Goal: Task Accomplishment & Management: Manage account settings

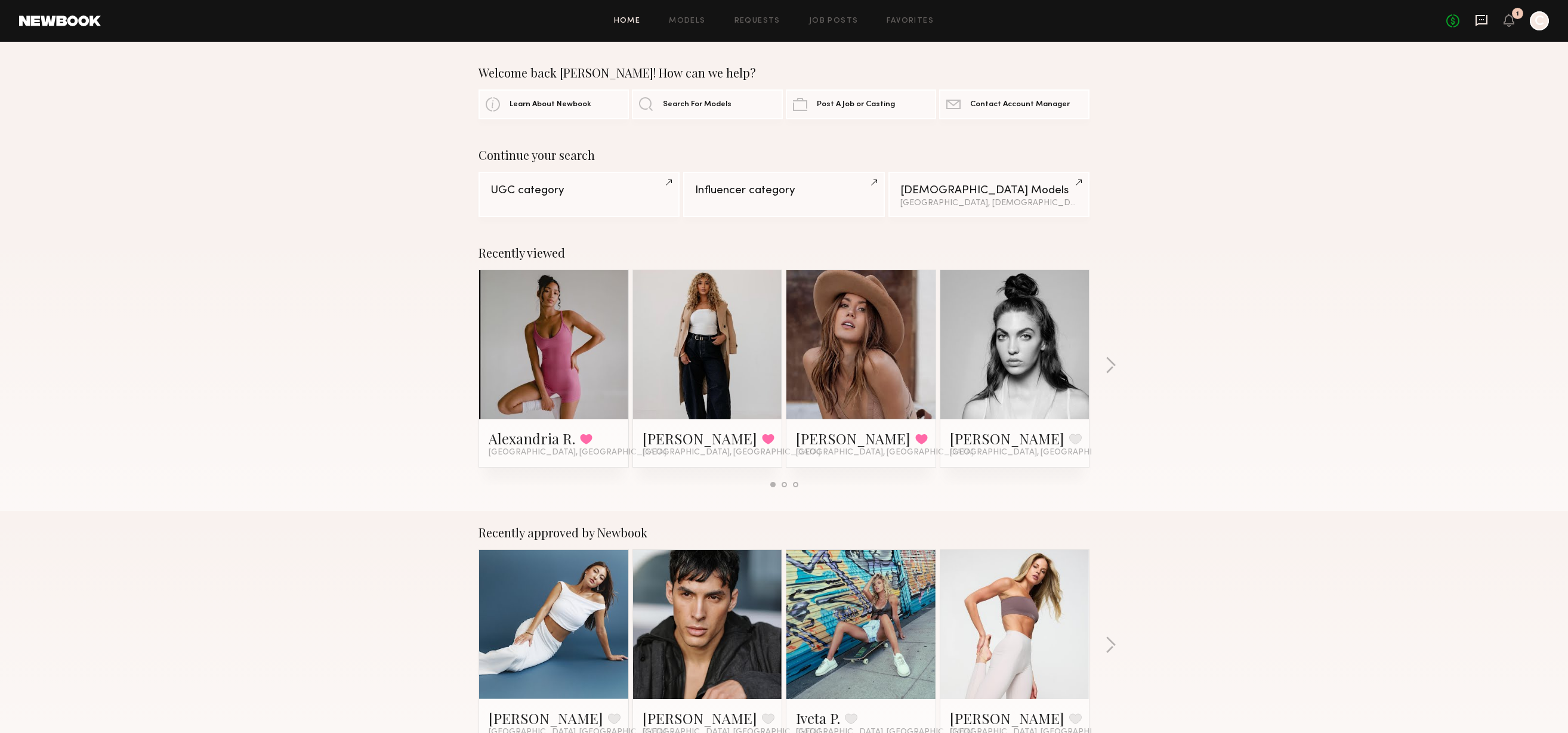
click at [1479, 23] on icon at bounding box center [1481, 20] width 12 height 12
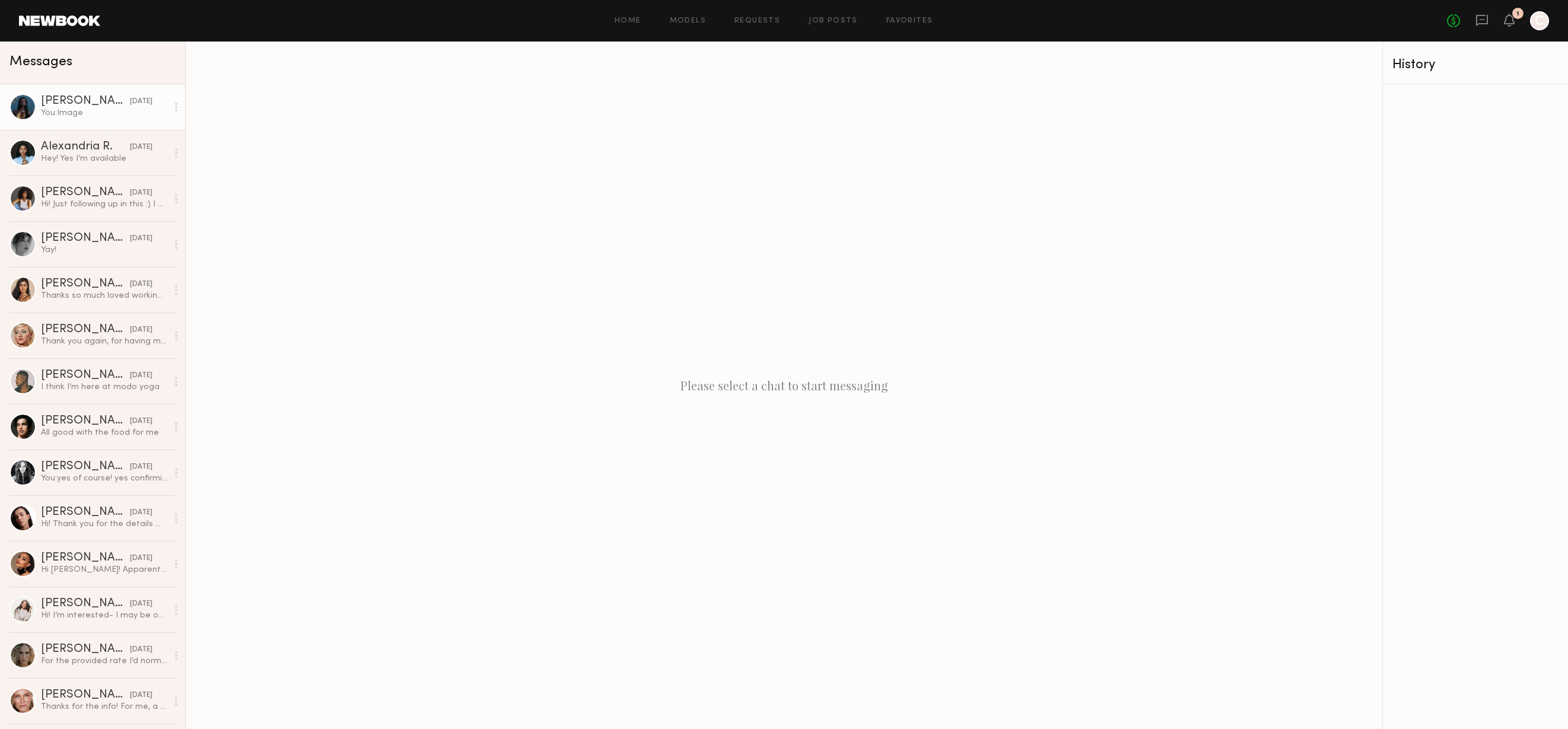
click at [67, 99] on div "Nyawuta C." at bounding box center [85, 101] width 89 height 11
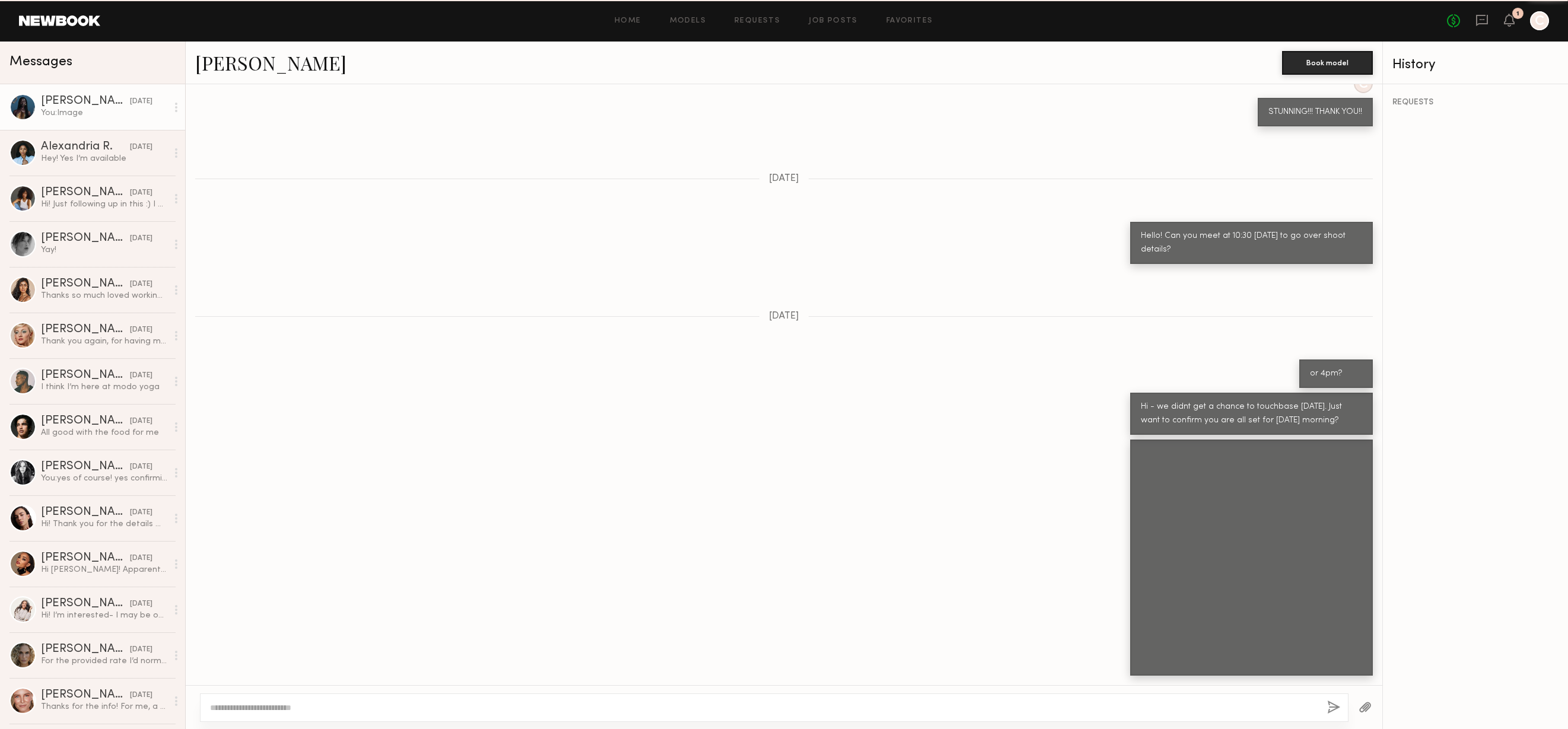
scroll to position [772, 0]
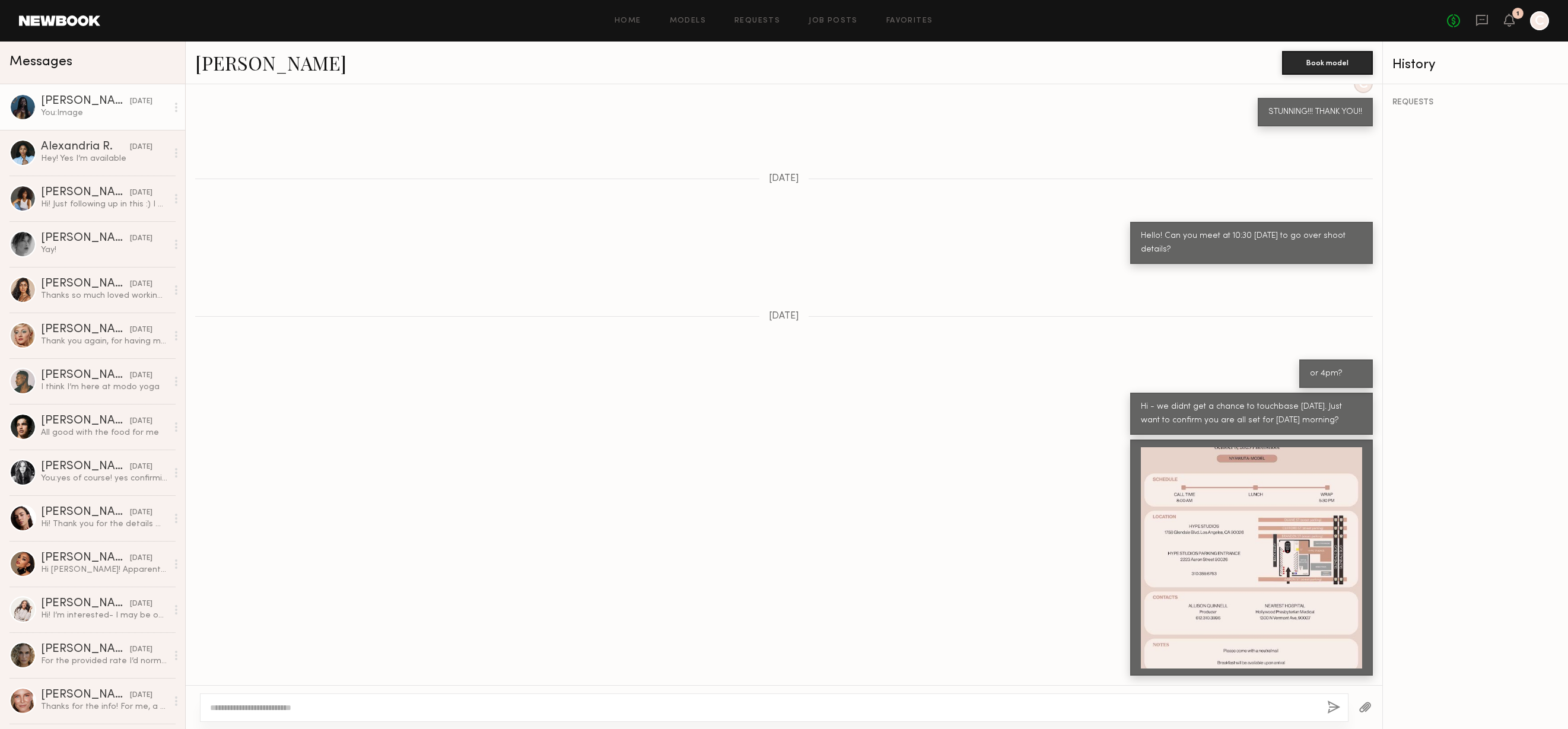
click at [233, 65] on link "Nyawuta C." at bounding box center [271, 62] width 152 height 25
click at [84, 101] on div "Alexandria R." at bounding box center [83, 101] width 85 height 11
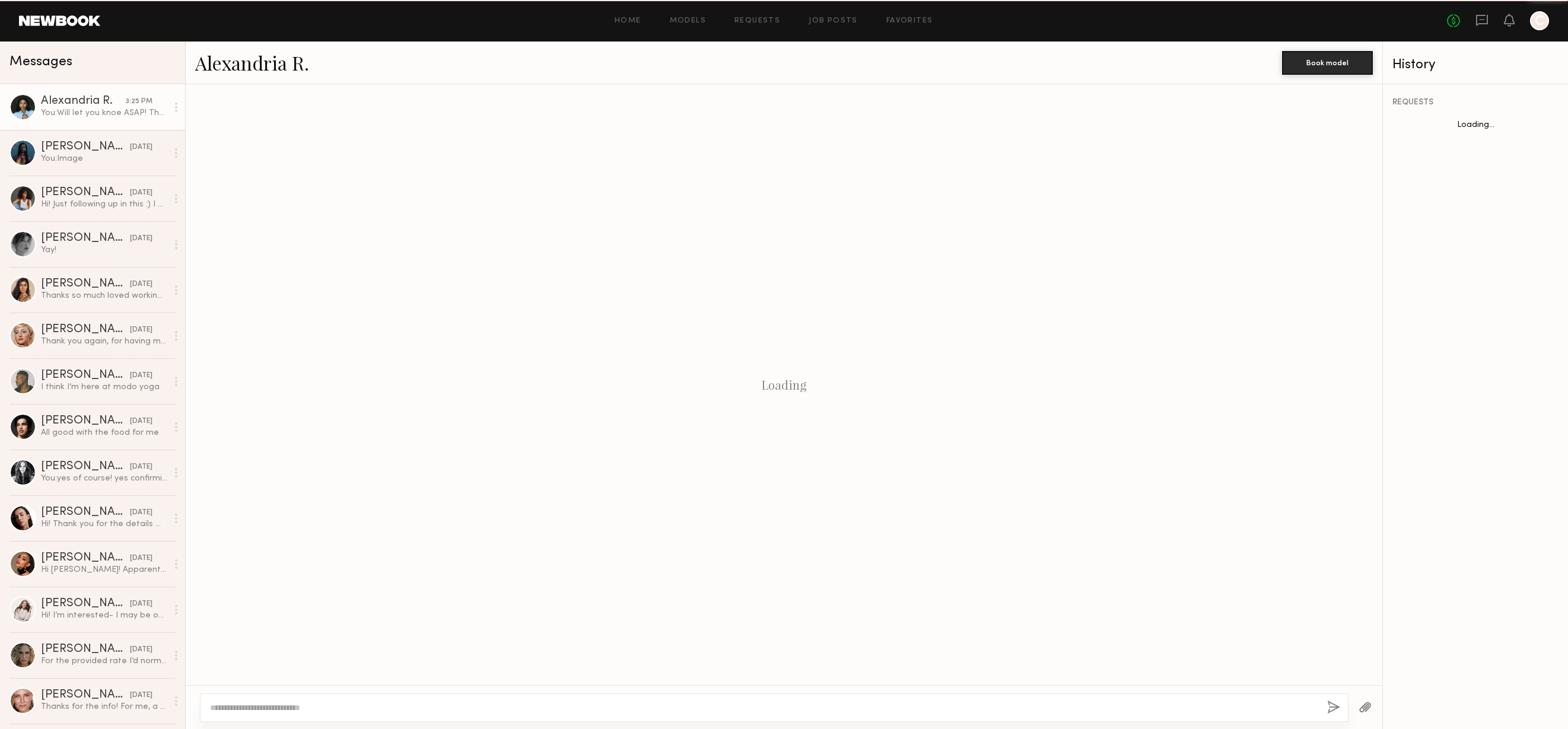
scroll to position [868, 0]
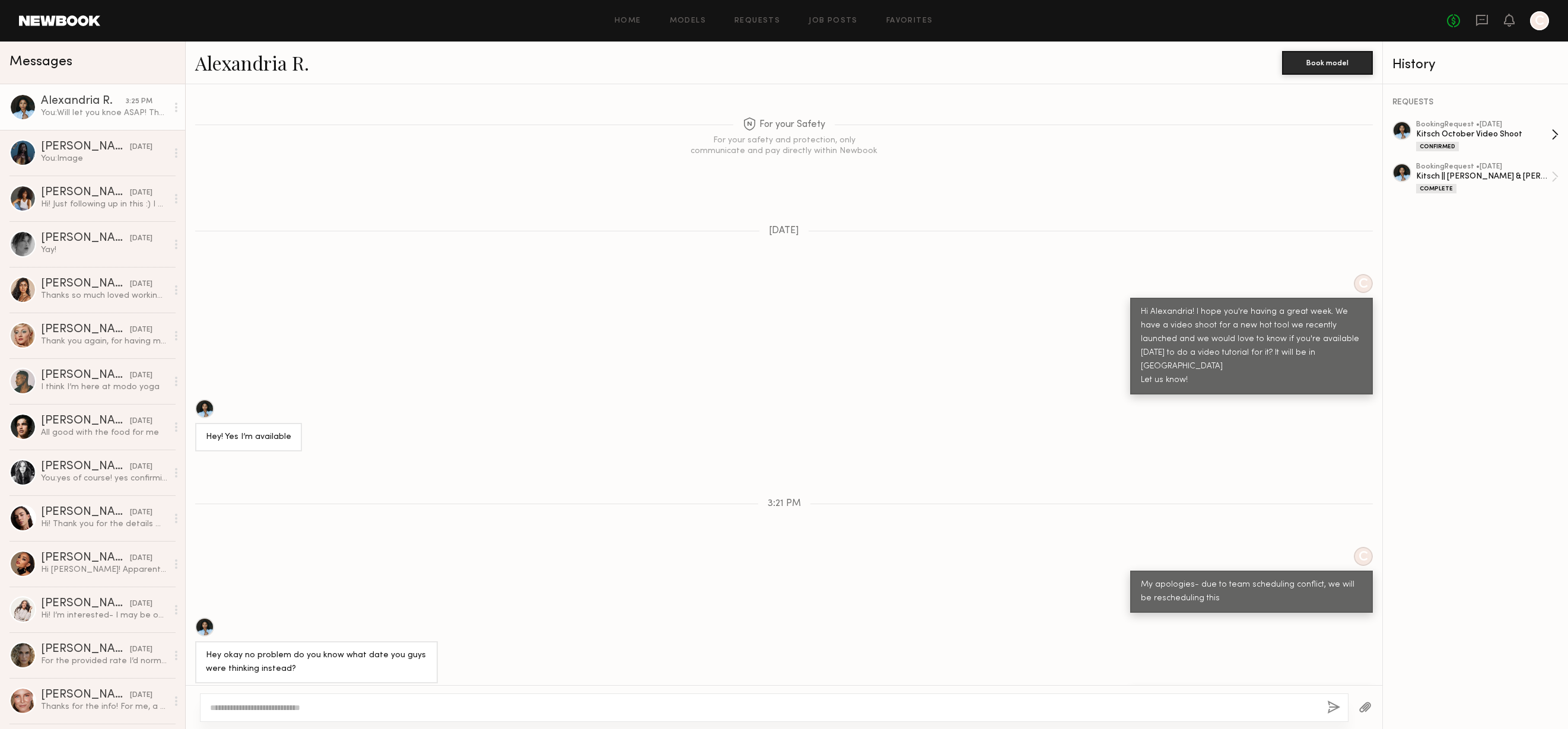
click at [1489, 133] on div "Kitsch October Video Shoot" at bounding box center [1483, 134] width 136 height 11
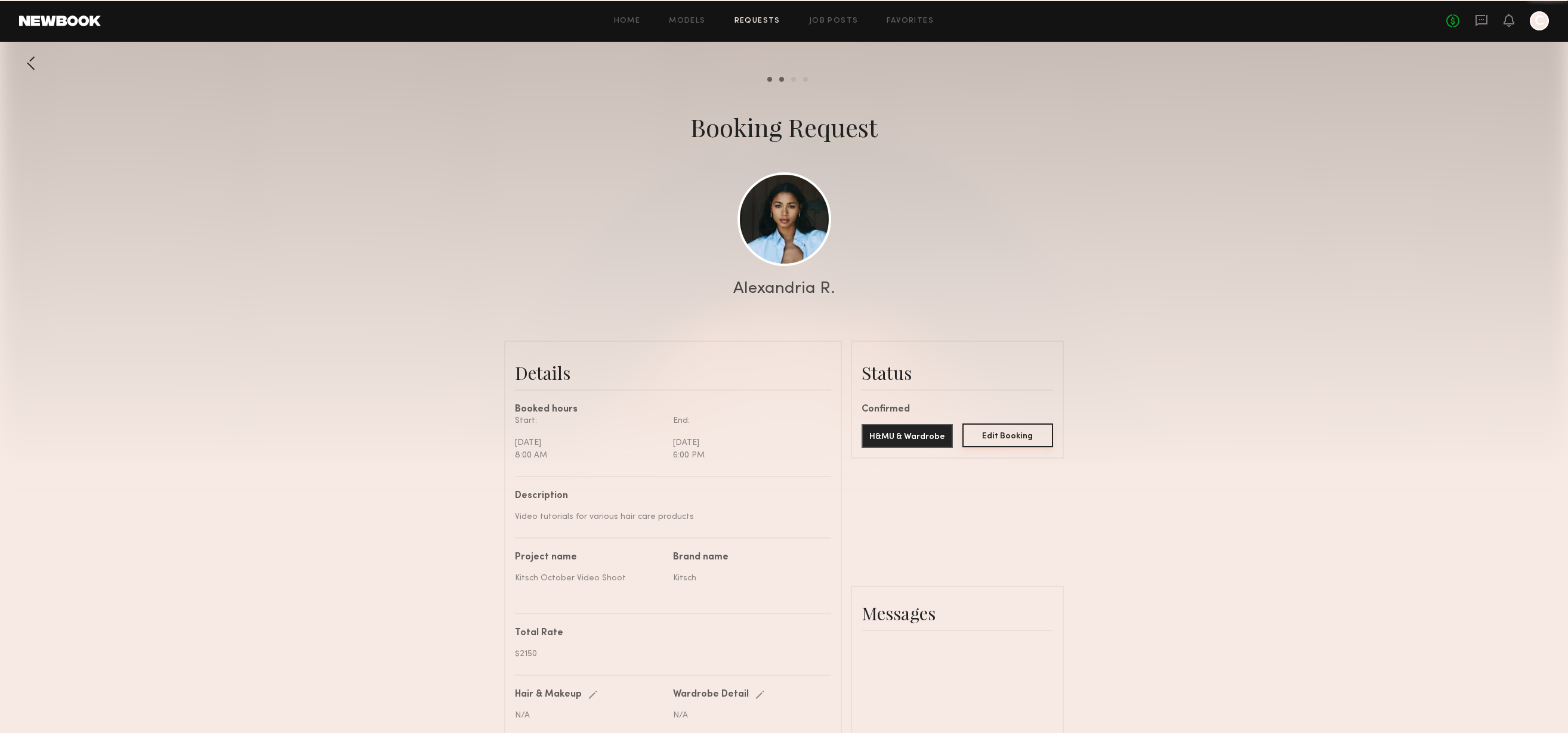
click at [1030, 433] on button "Edit Booking" at bounding box center [1008, 435] width 92 height 24
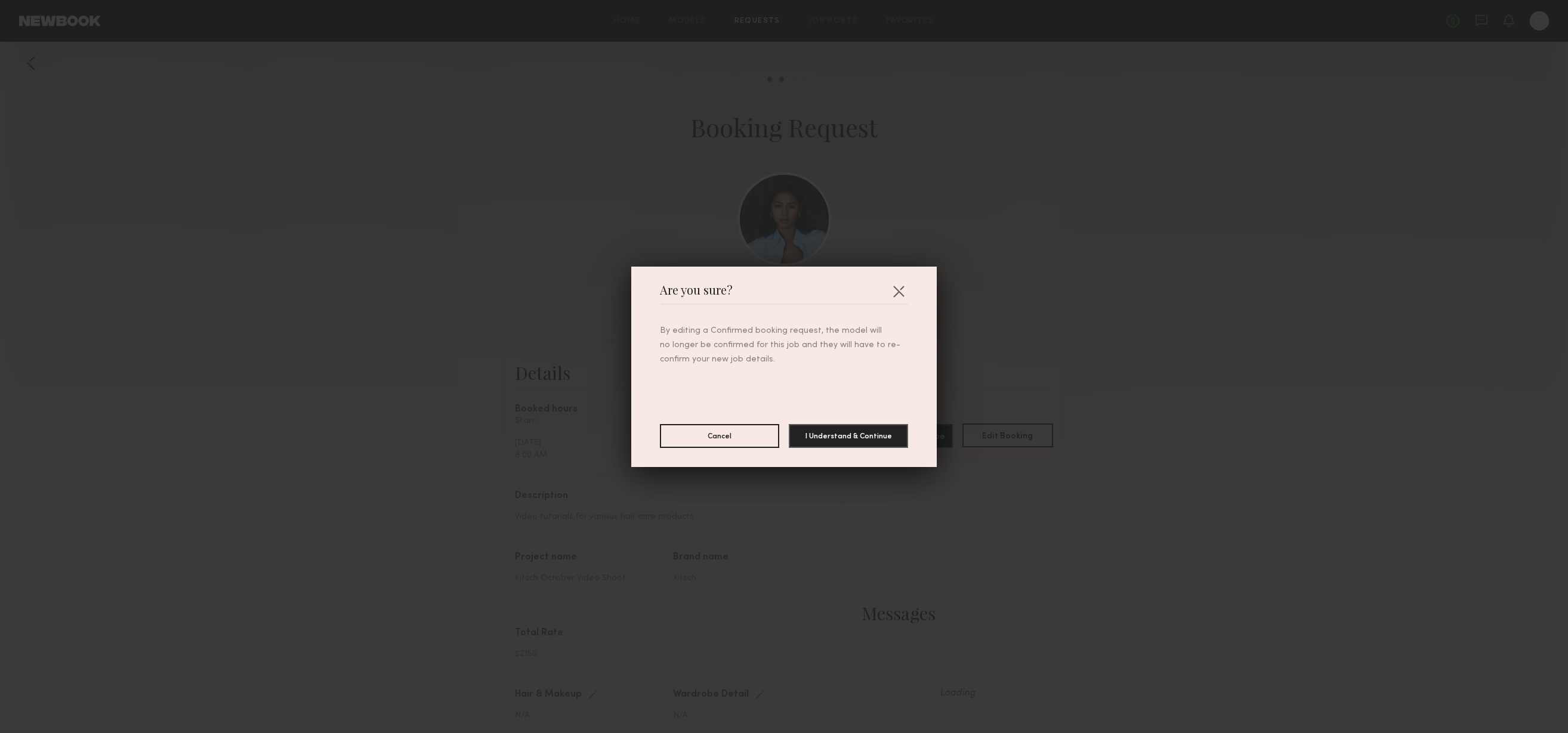
scroll to position [2281, 0]
click at [833, 441] on button "I Understand & Continue" at bounding box center [853, 435] width 119 height 24
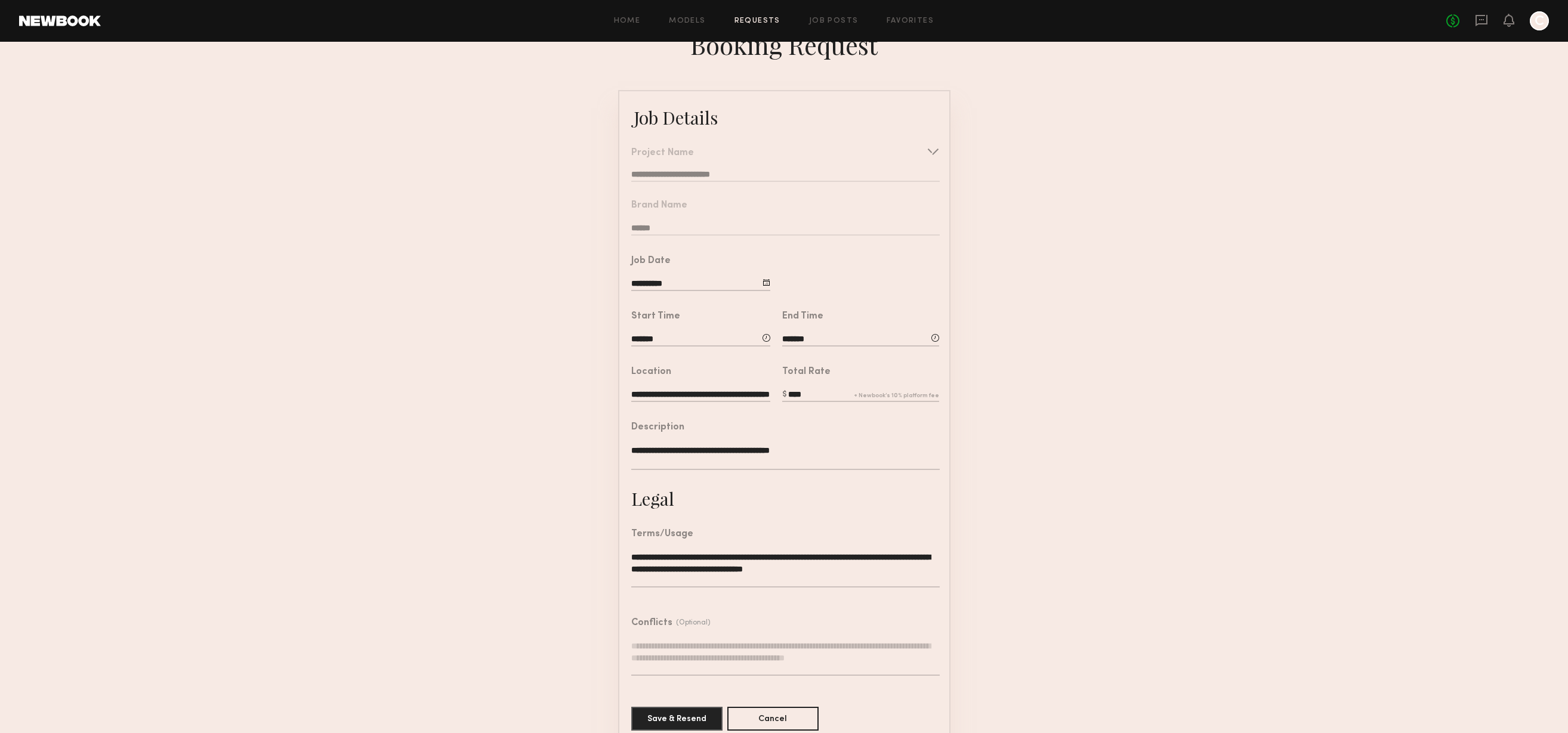
scroll to position [45, 0]
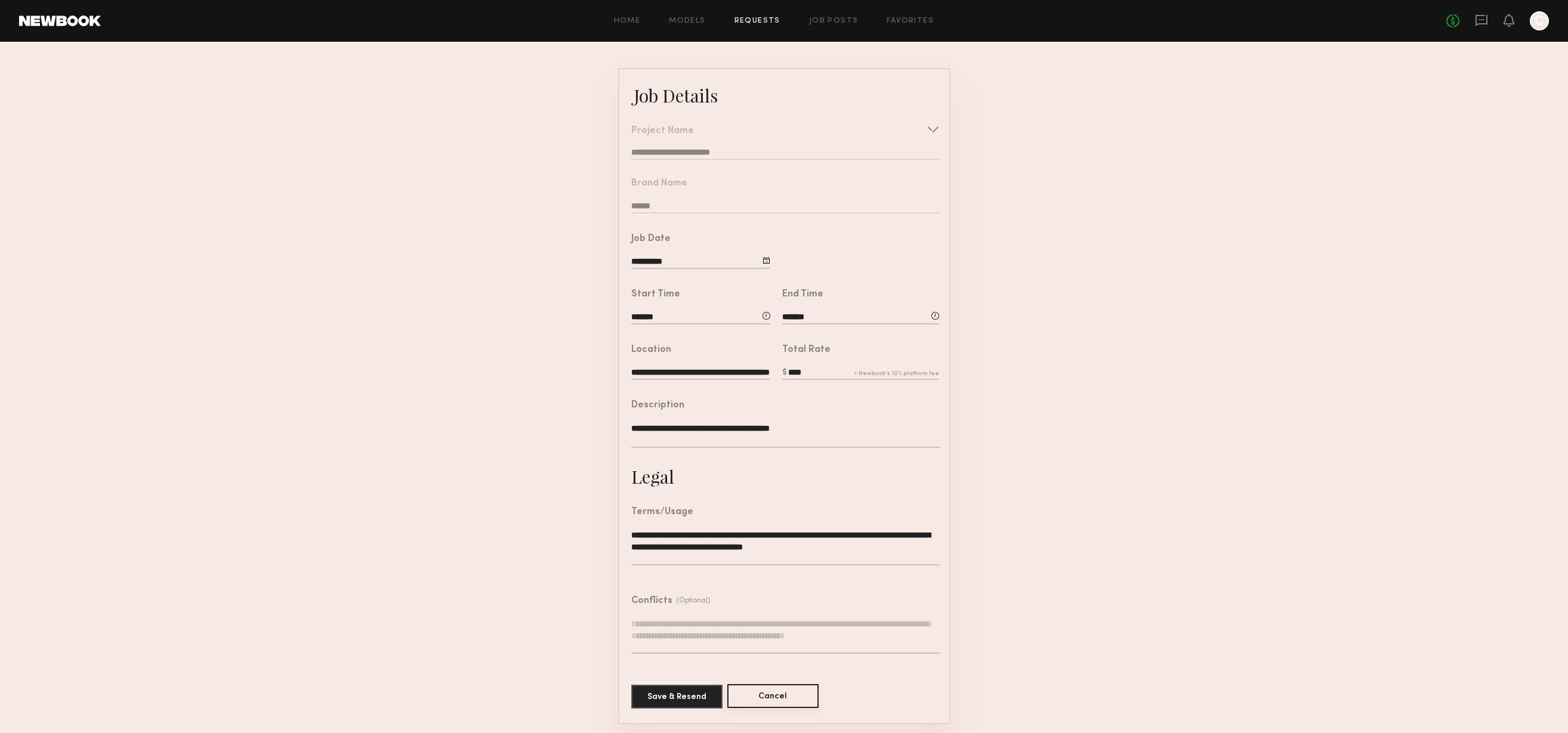
click at [782, 698] on button "Cancel" at bounding box center [772, 696] width 92 height 24
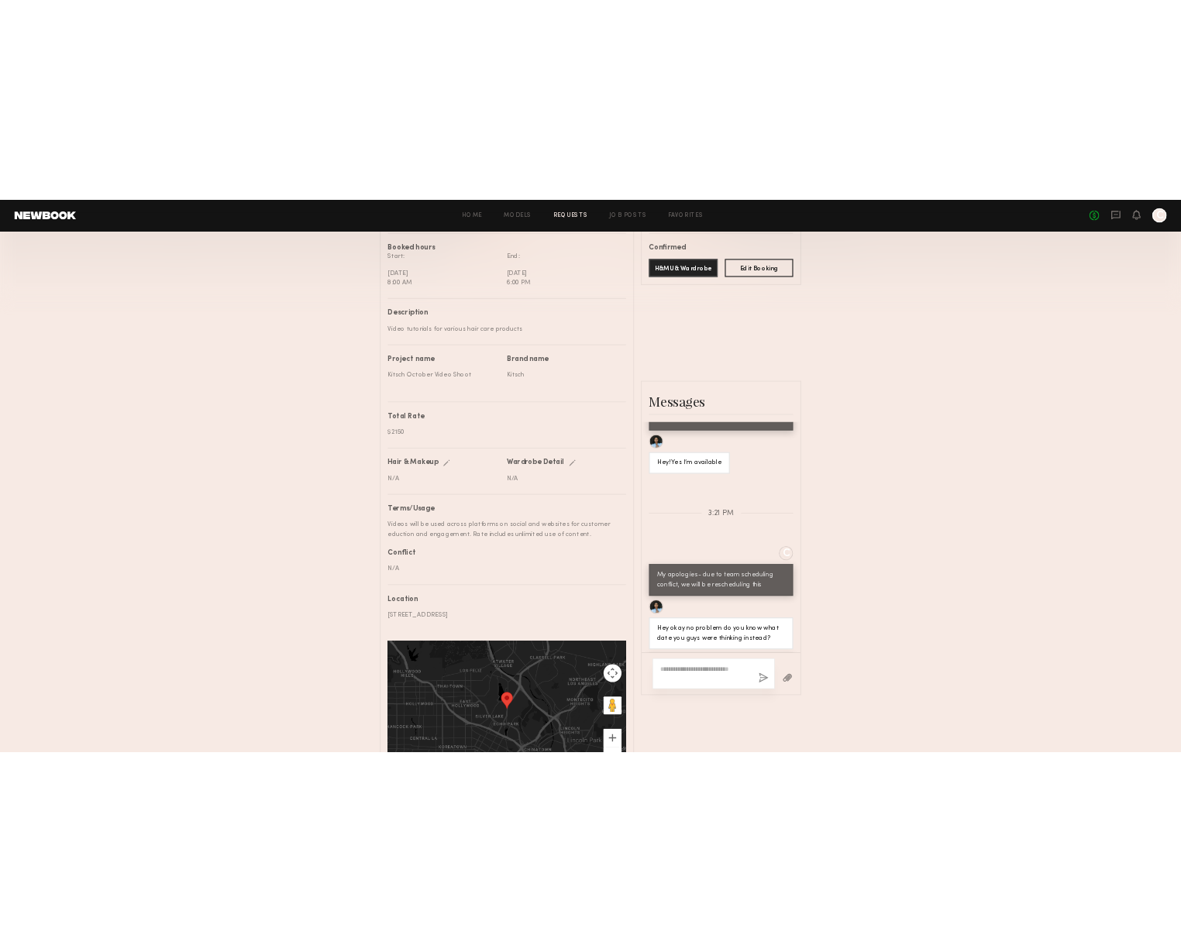
scroll to position [2962, 0]
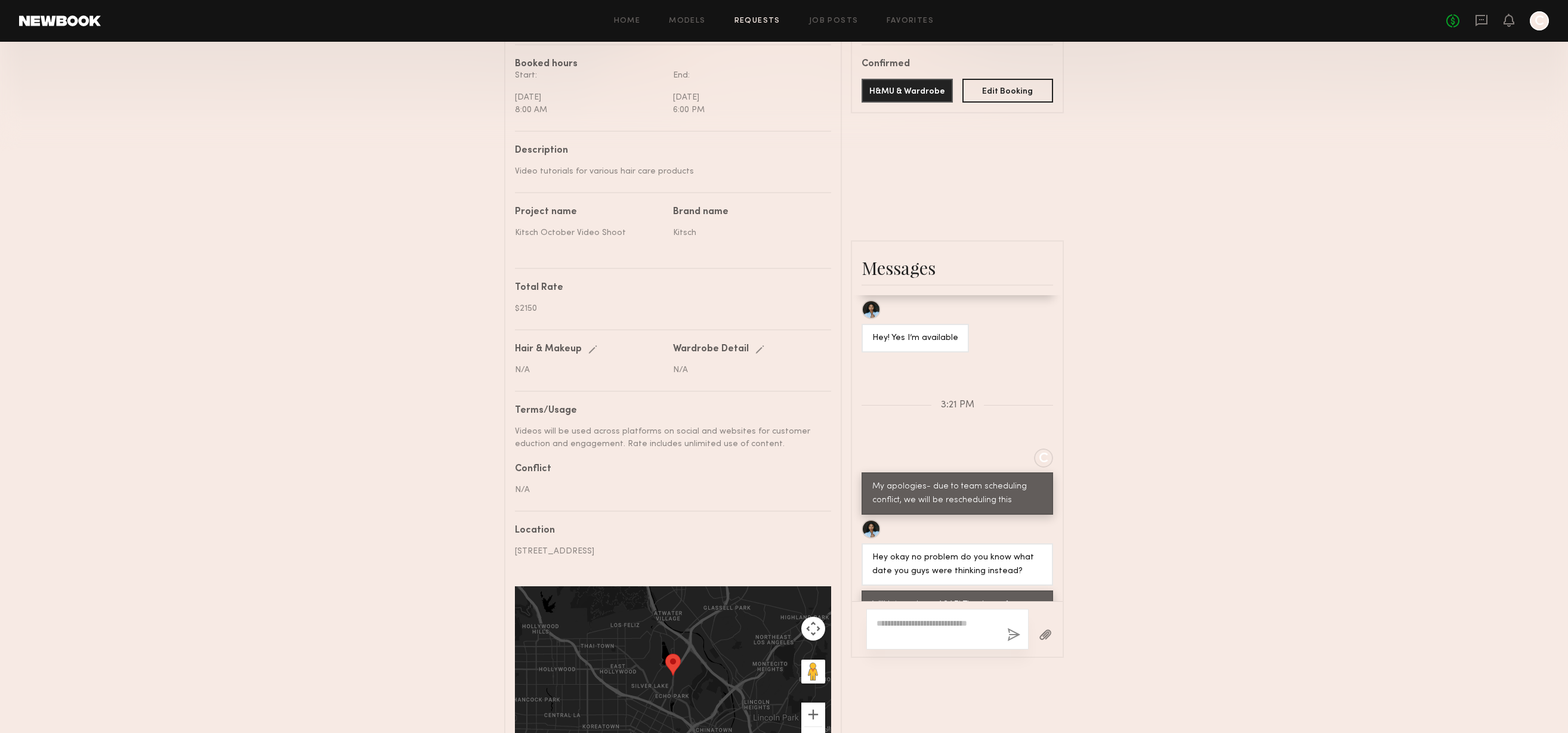
click at [948, 624] on textarea at bounding box center [936, 629] width 121 height 24
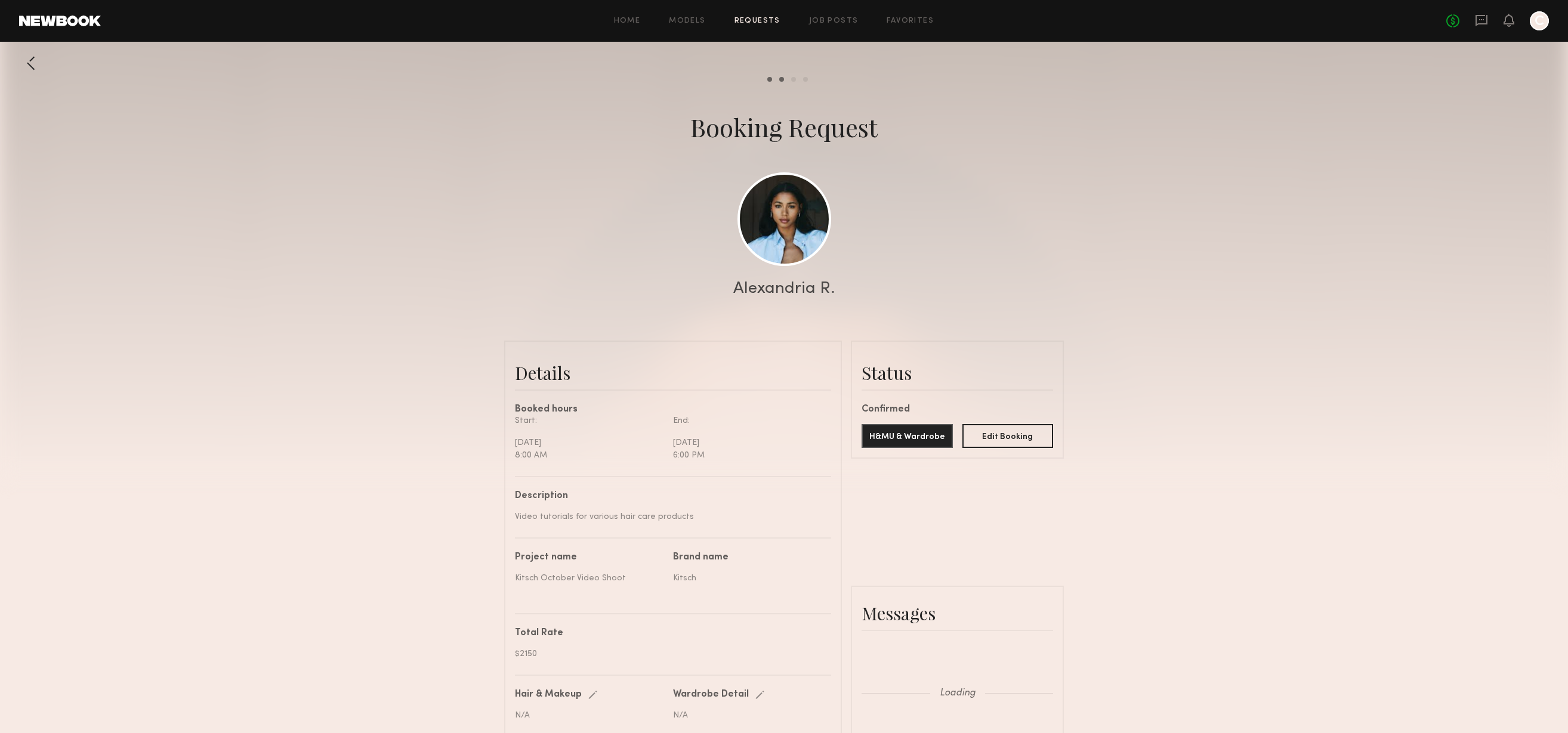
scroll to position [2281, 0]
